Goal: Contribute content: Contribute content

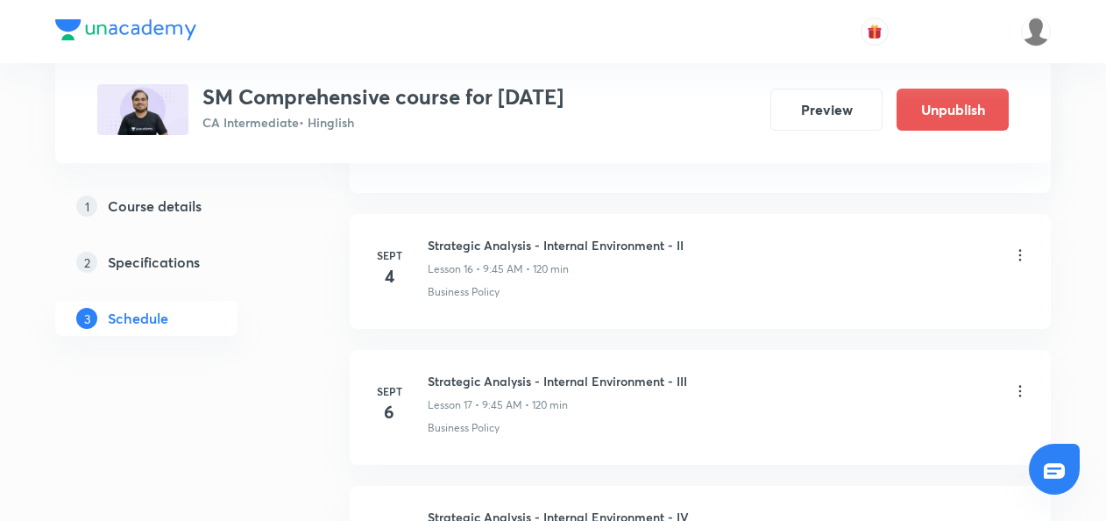
scroll to position [3000, 0]
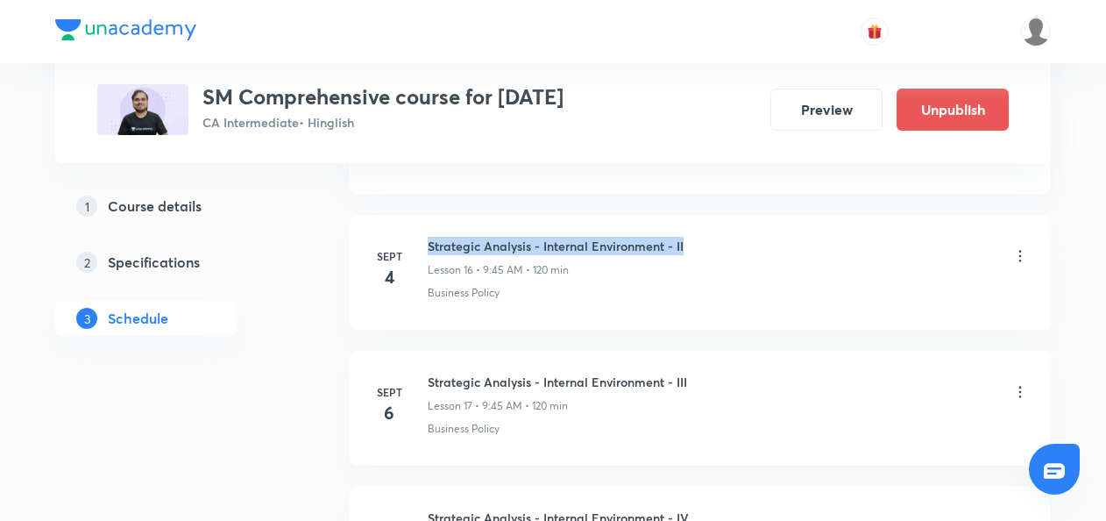
drag, startPoint x: 430, startPoint y: 235, endPoint x: 694, endPoint y: 231, distance: 264.8
click at [694, 237] on div "Strategic Analysis - Internal Environment - II Lesson 16 • 9:45 AM • 120 min" at bounding box center [728, 257] width 601 height 41
copy h6 "Strategic Analysis - Internal Environment - II"
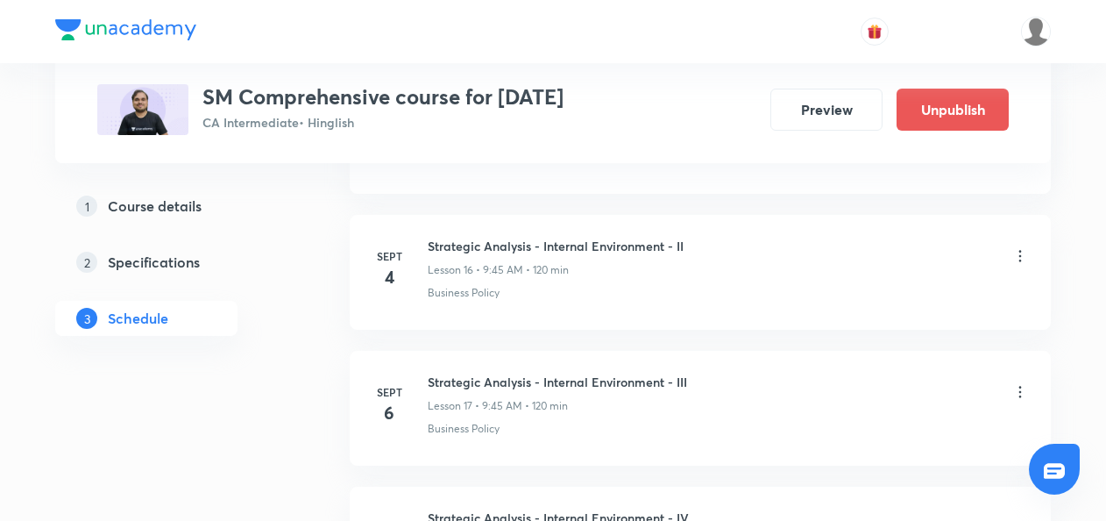
click at [1017, 247] on icon at bounding box center [1021, 256] width 18 height 18
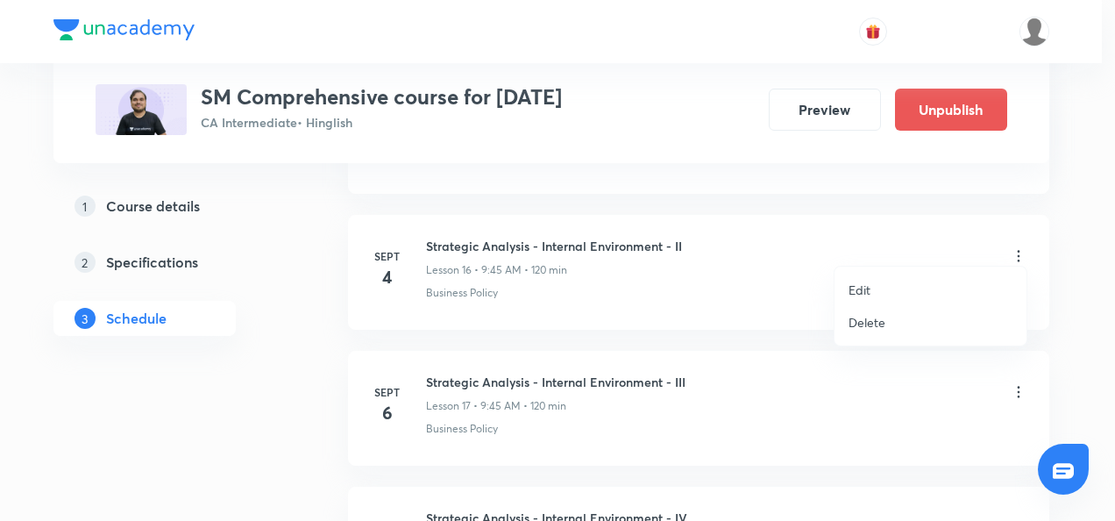
click at [871, 321] on p "Delete" at bounding box center [867, 322] width 37 height 18
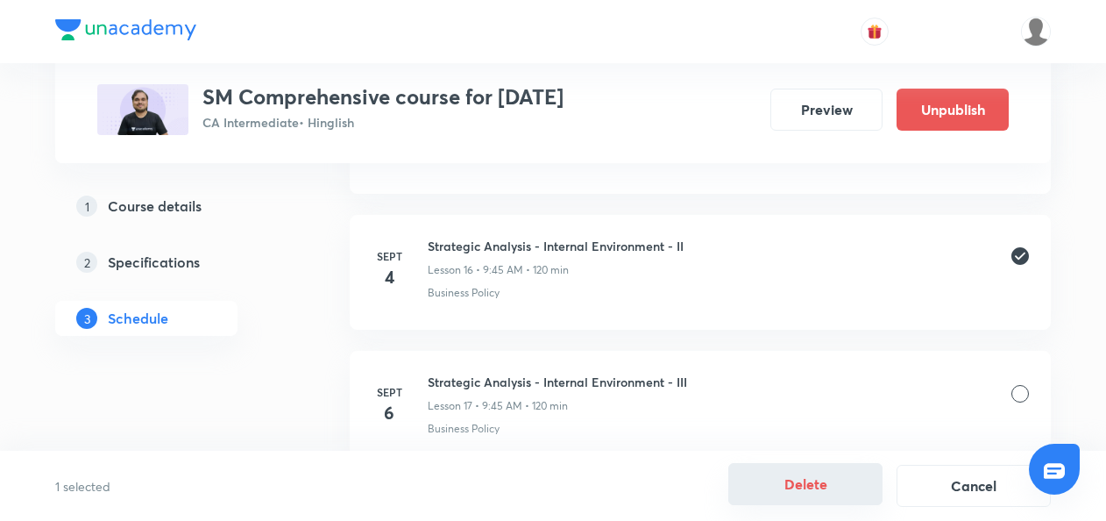
click at [804, 483] on button "Delete" at bounding box center [805, 484] width 154 height 42
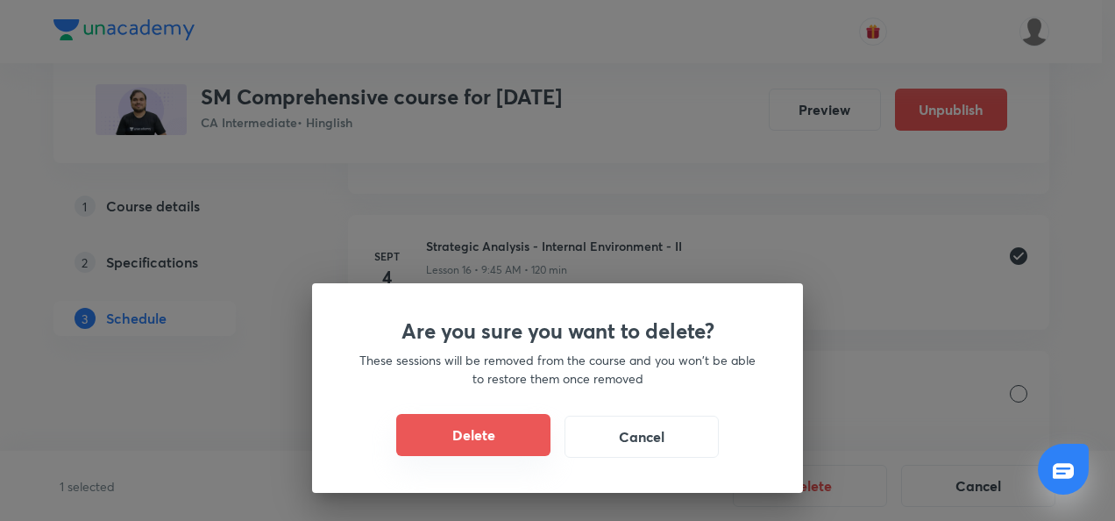
click at [457, 435] on button "Delete" at bounding box center [473, 435] width 154 height 42
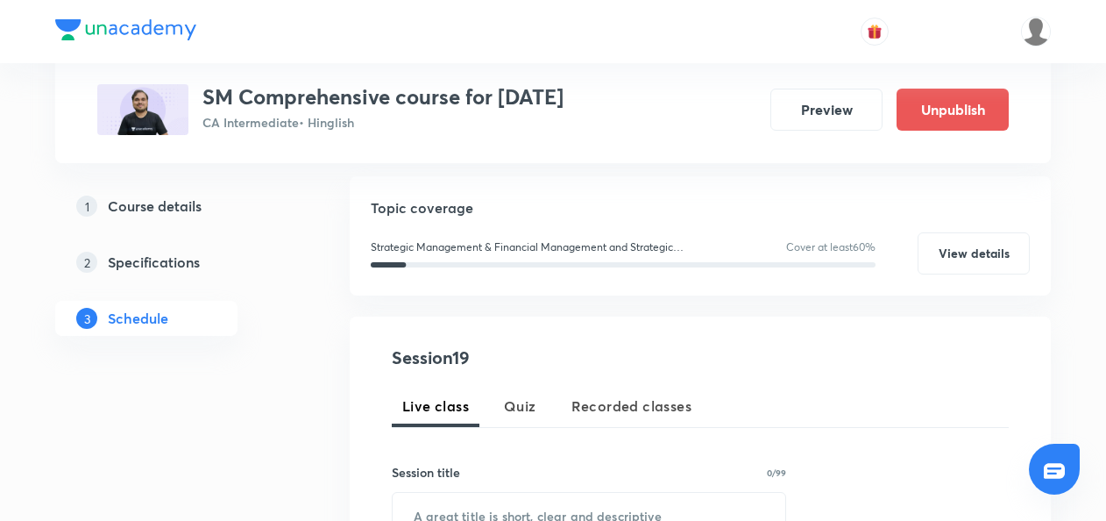
scroll to position [194, 0]
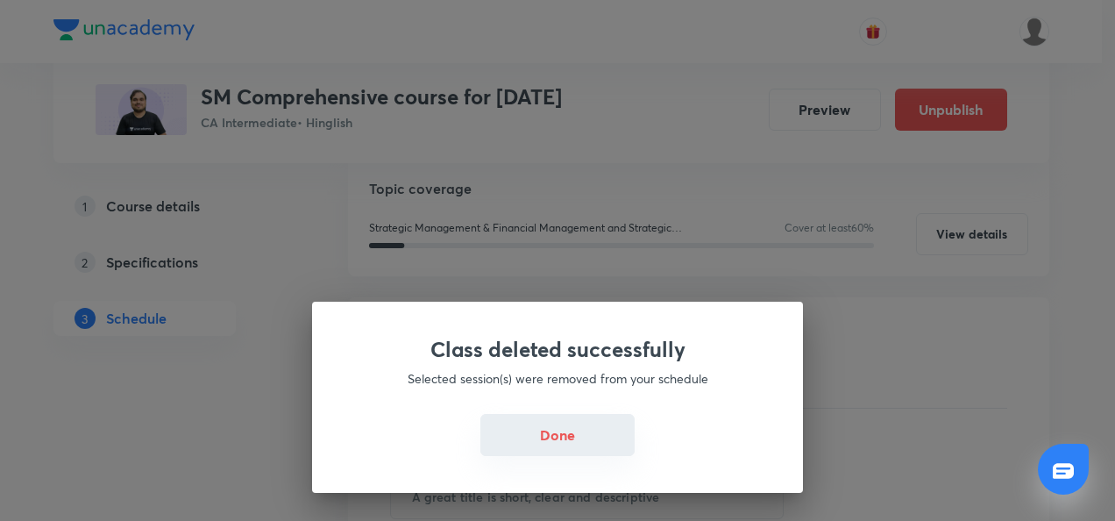
click at [560, 430] on button "Done" at bounding box center [557, 435] width 154 height 42
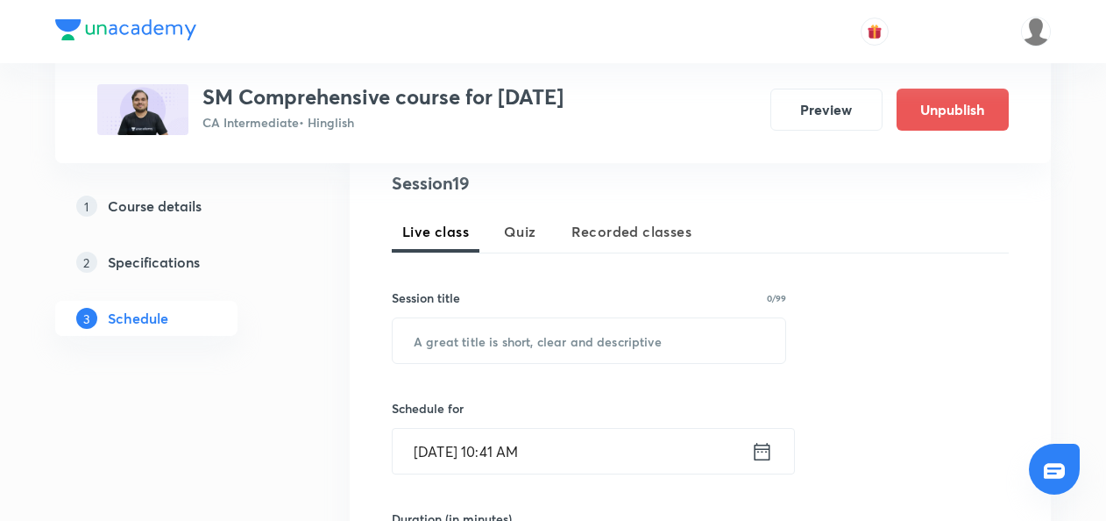
scroll to position [350, 0]
click at [455, 335] on input "text" at bounding box center [589, 339] width 393 height 45
paste input "Strategic Analysis - Internal Environment - II"
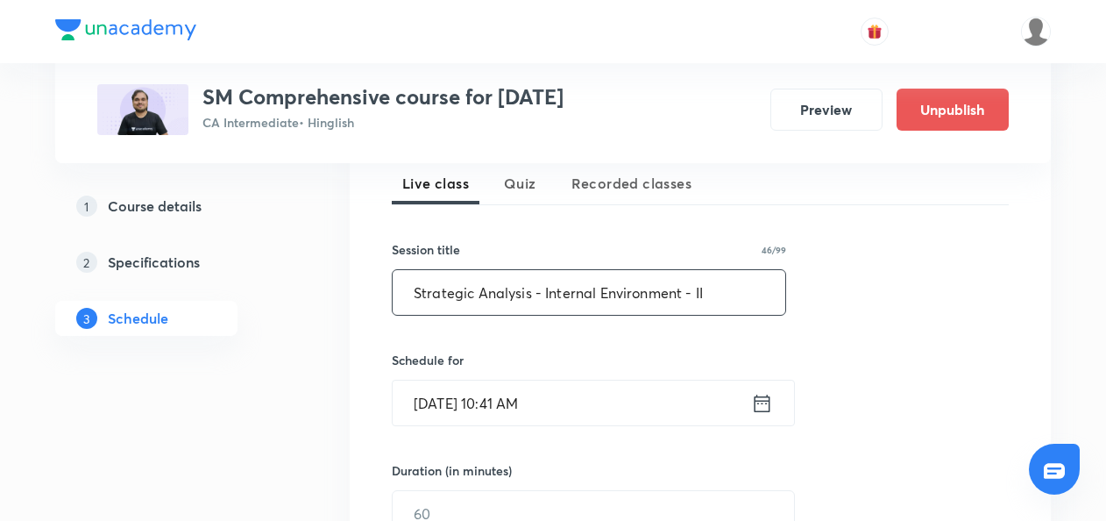
scroll to position [398, 0]
type input "Strategic Analysis - Internal Environment - II"
click at [764, 396] on icon at bounding box center [762, 402] width 22 height 25
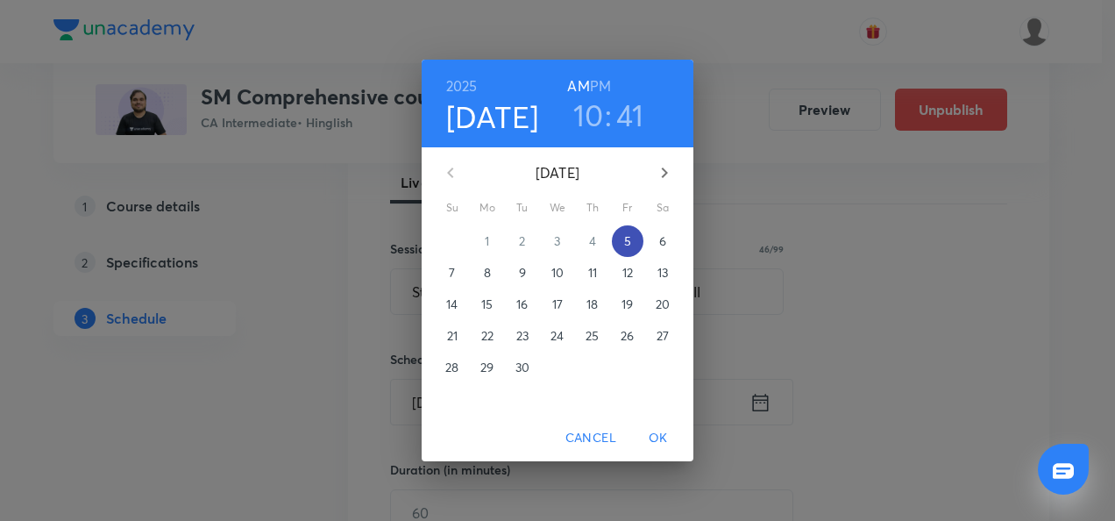
click at [629, 238] on p "5" at bounding box center [627, 241] width 7 height 18
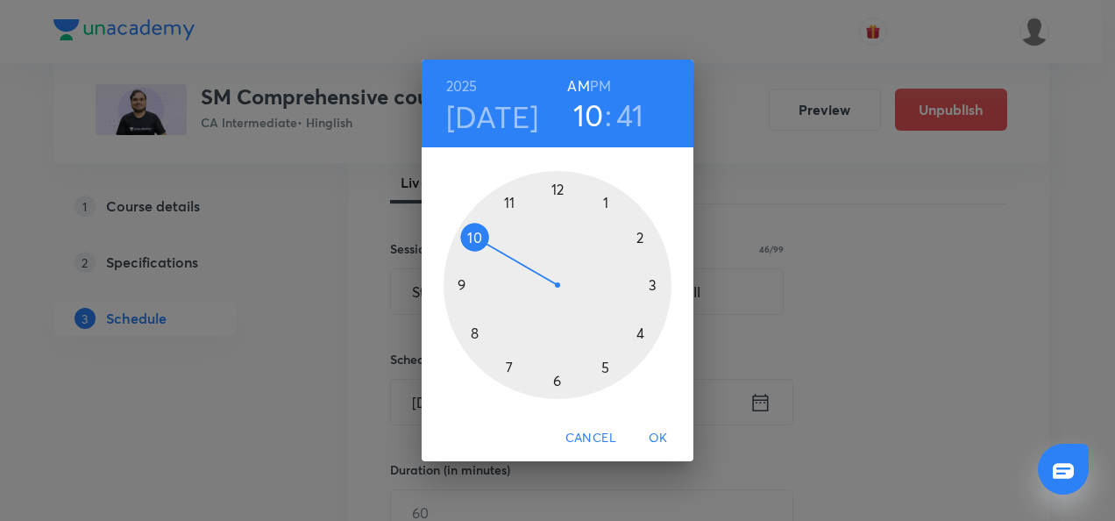
click at [607, 367] on div at bounding box center [558, 285] width 228 height 228
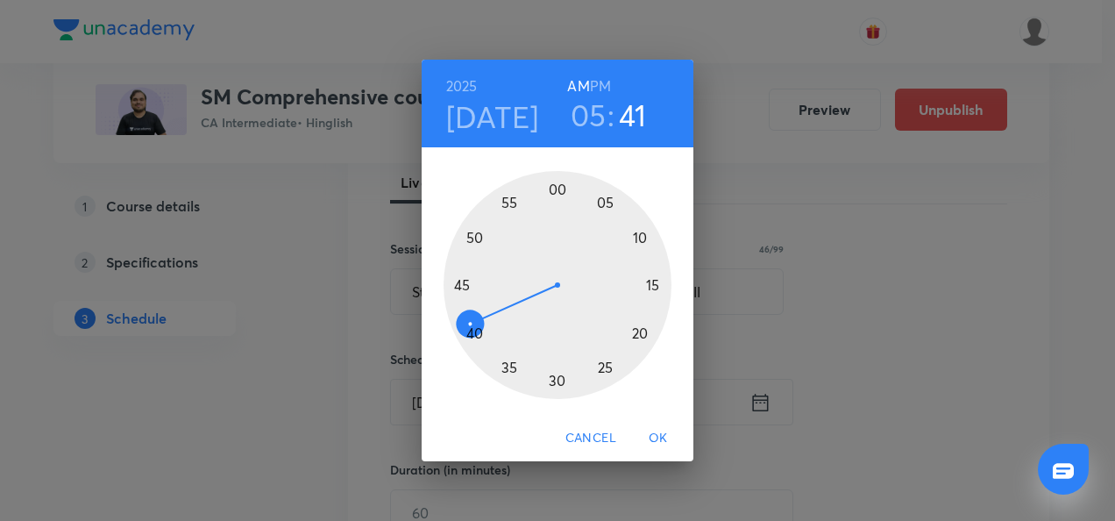
click at [601, 77] on h6 "PM" at bounding box center [600, 86] width 21 height 25
click at [654, 287] on div at bounding box center [558, 285] width 228 height 228
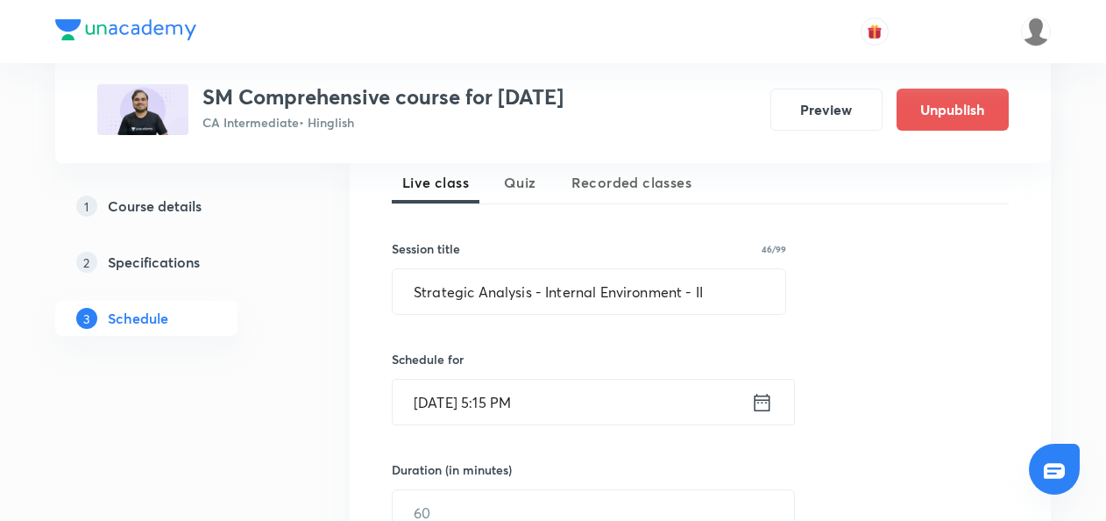
scroll to position [512, 0]
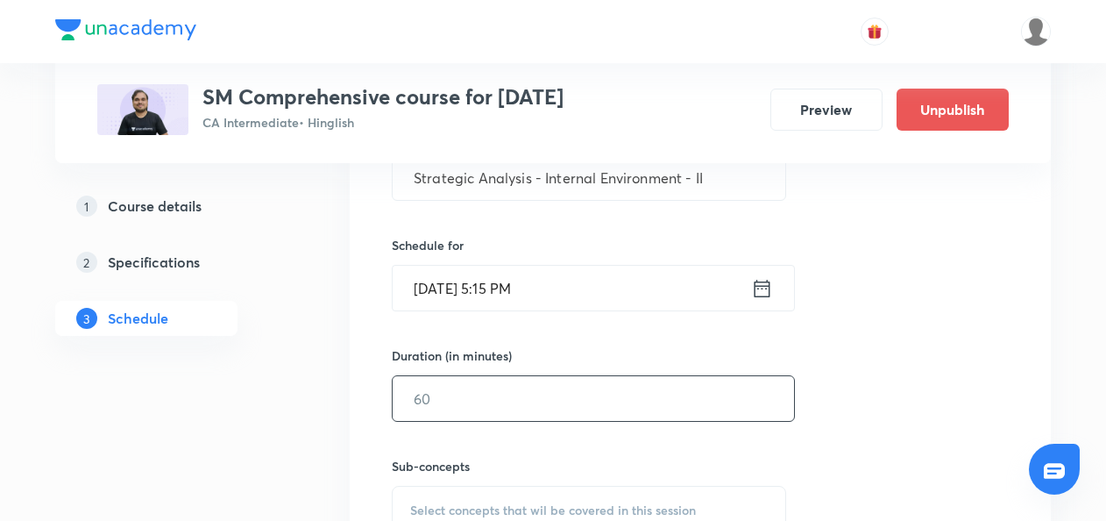
click at [457, 379] on input "text" at bounding box center [593, 398] width 401 height 45
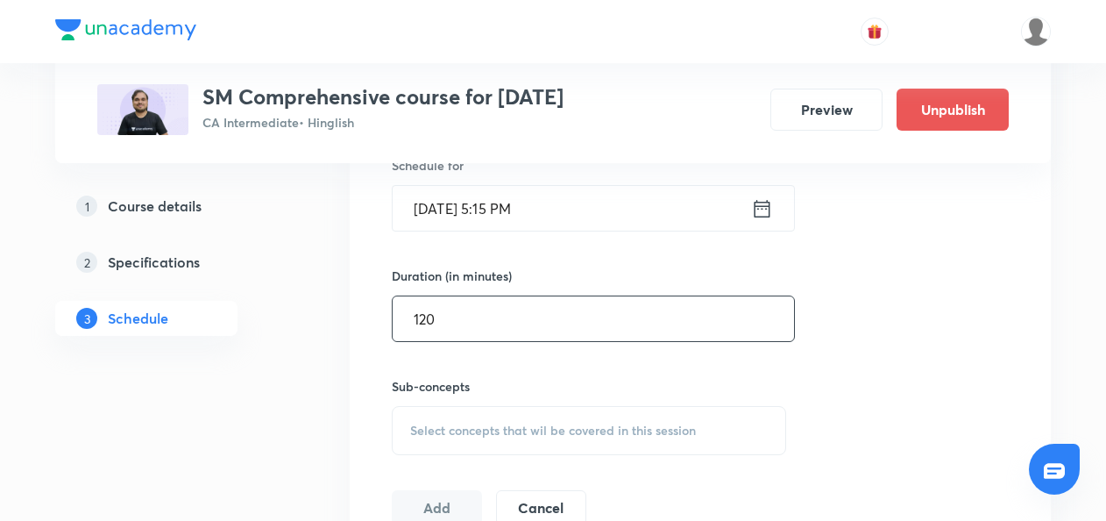
scroll to position [593, 0]
type input "120"
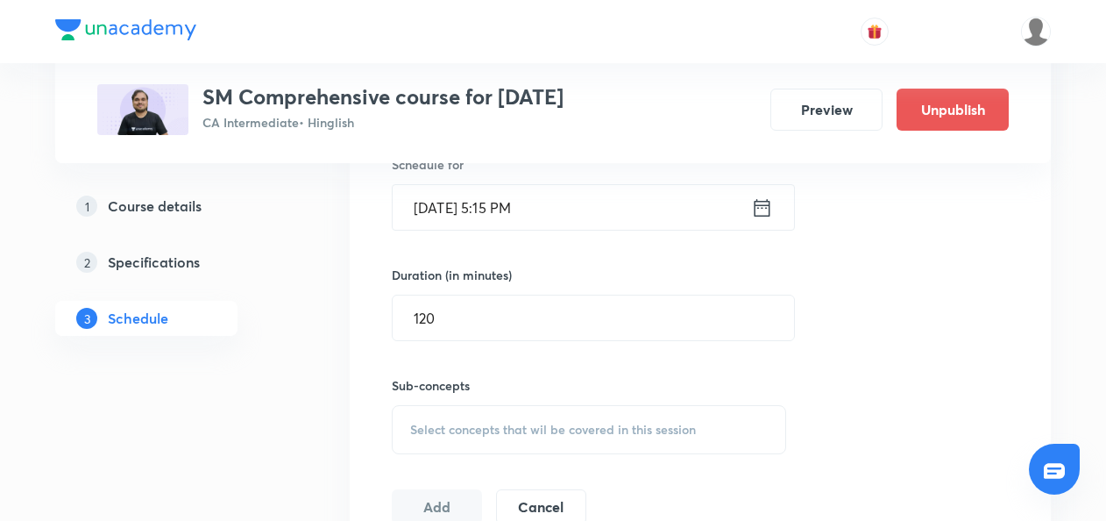
click at [426, 428] on span "Select concepts that wil be covered in this session" at bounding box center [553, 430] width 286 height 14
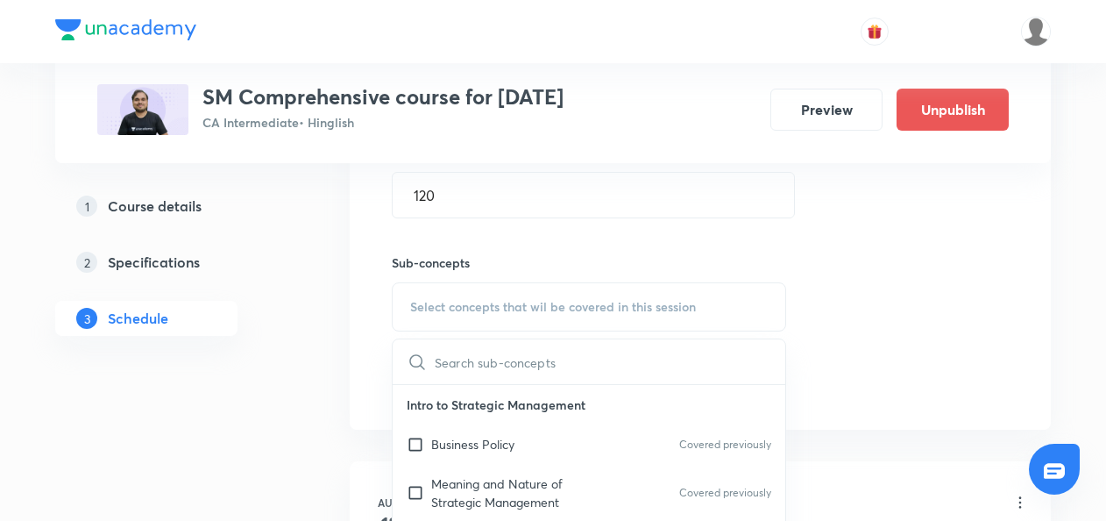
scroll to position [717, 0]
click at [415, 441] on input "checkbox" at bounding box center [419, 442] width 25 height 18
checkbox input "true"
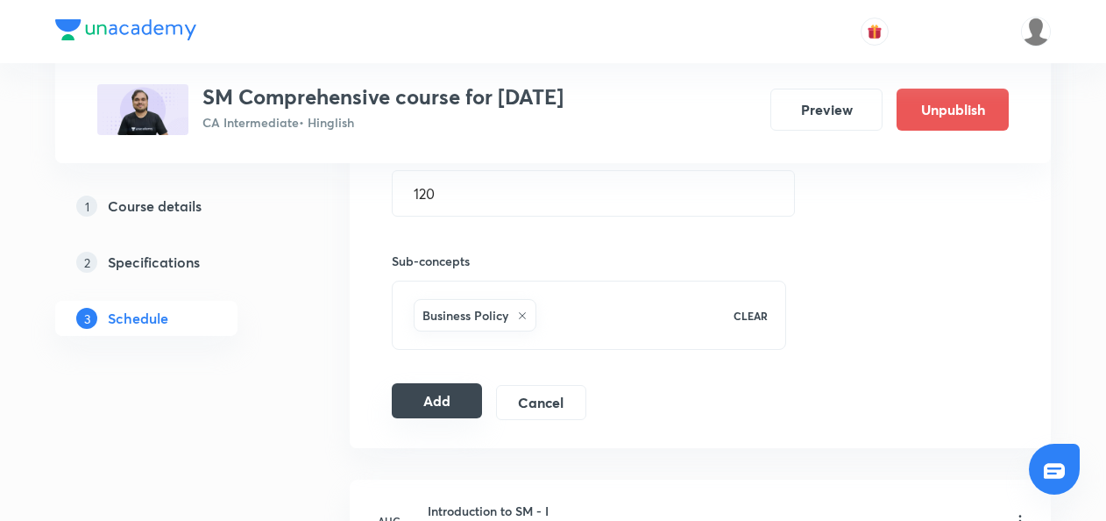
click at [430, 398] on button "Add" at bounding box center [437, 400] width 90 height 35
